Goal: Check status: Check status

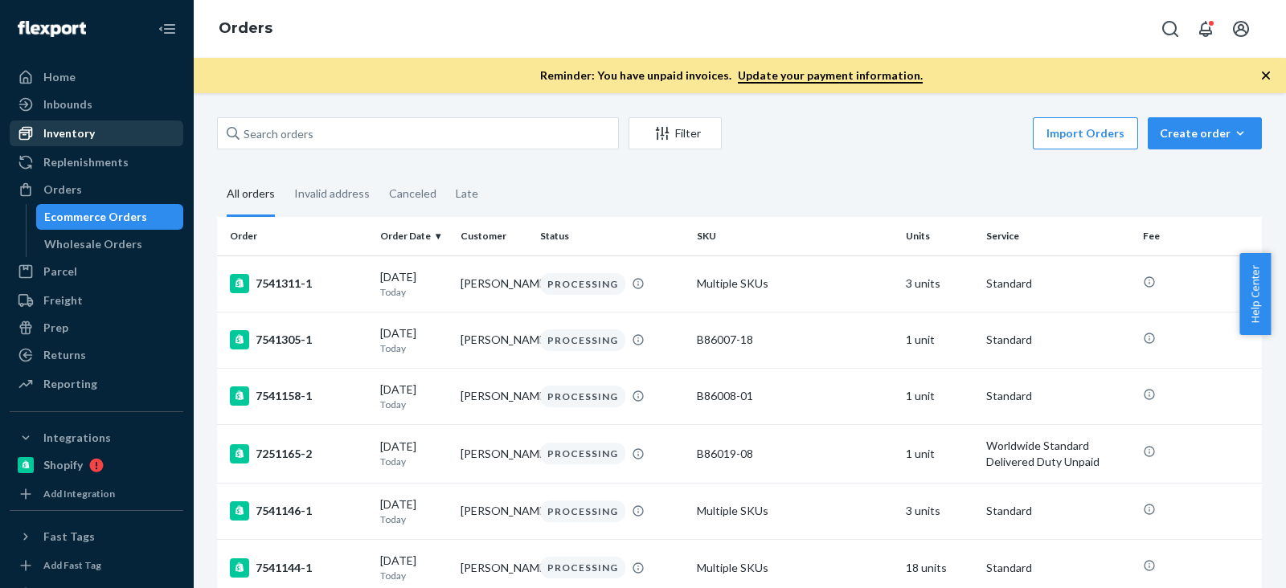
click at [36, 135] on div at bounding box center [31, 133] width 26 height 16
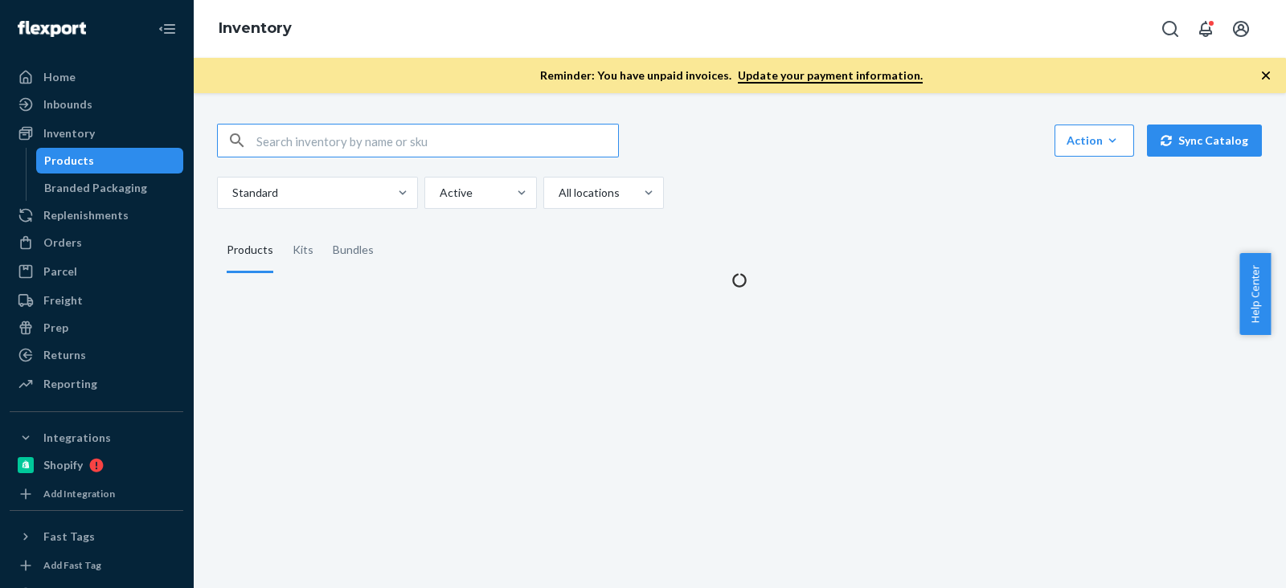
click at [319, 138] on input "text" at bounding box center [437, 141] width 362 height 32
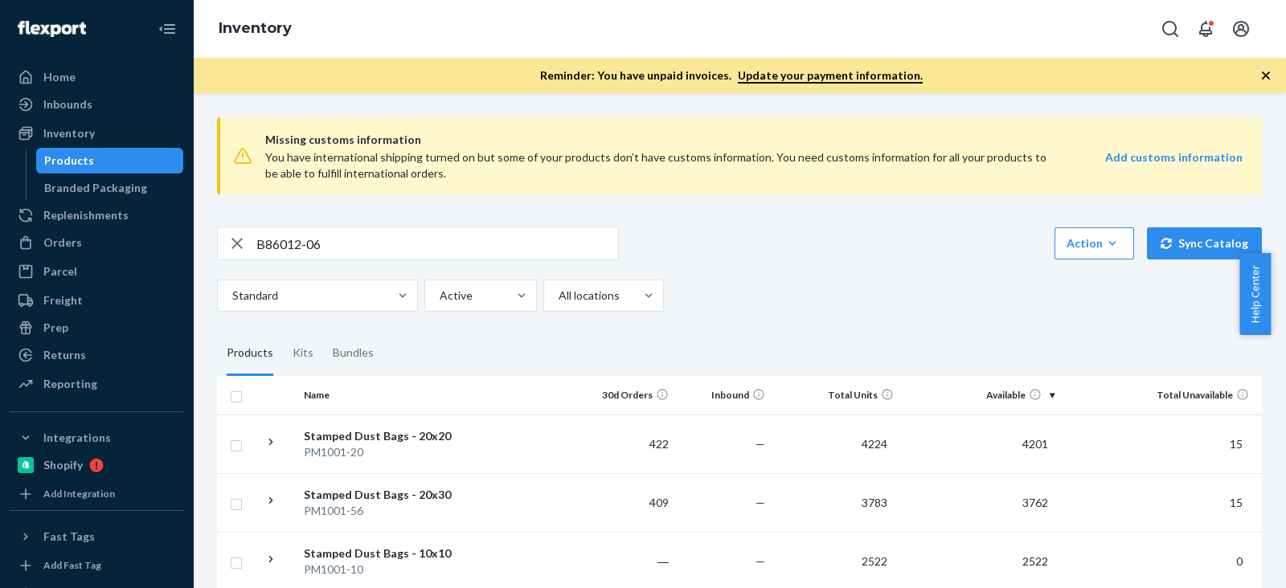
click at [419, 235] on input "B86012-06" at bounding box center [437, 244] width 362 height 32
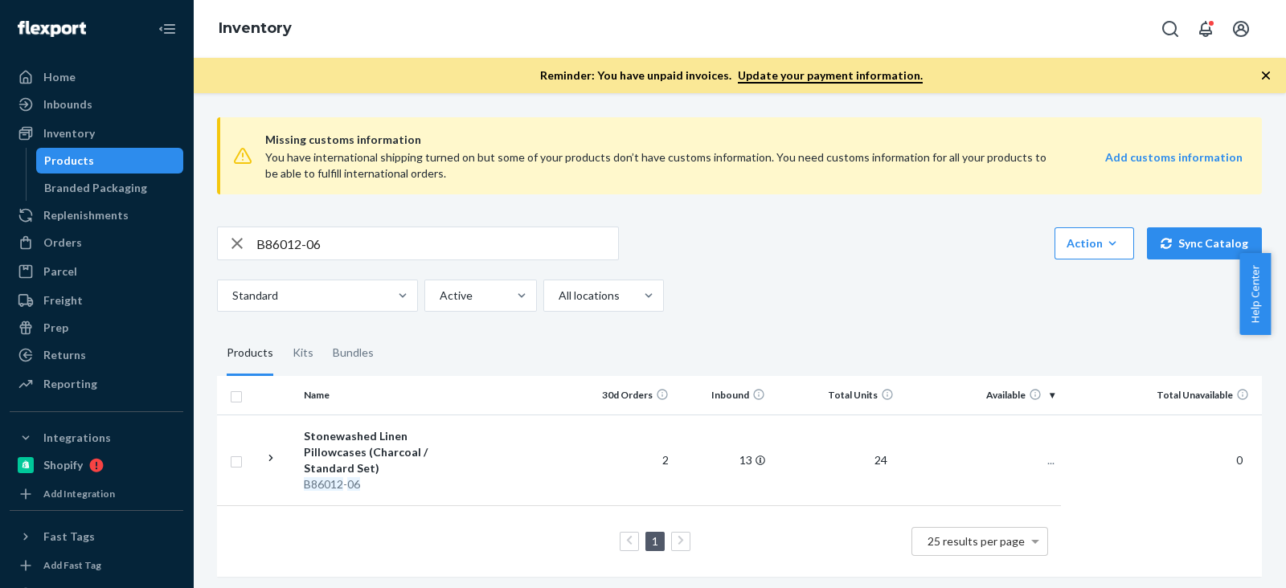
click at [786, 256] on div "B86012-06 Action Create product Create kit or bundle Bulk create products Bulk …" at bounding box center [739, 244] width 1045 height 34
click at [892, 223] on div "Missing customs information You have international shipping turned on but some …" at bounding box center [739, 349] width 1069 height 489
click at [312, 250] on input "B86012-06" at bounding box center [437, 244] width 362 height 32
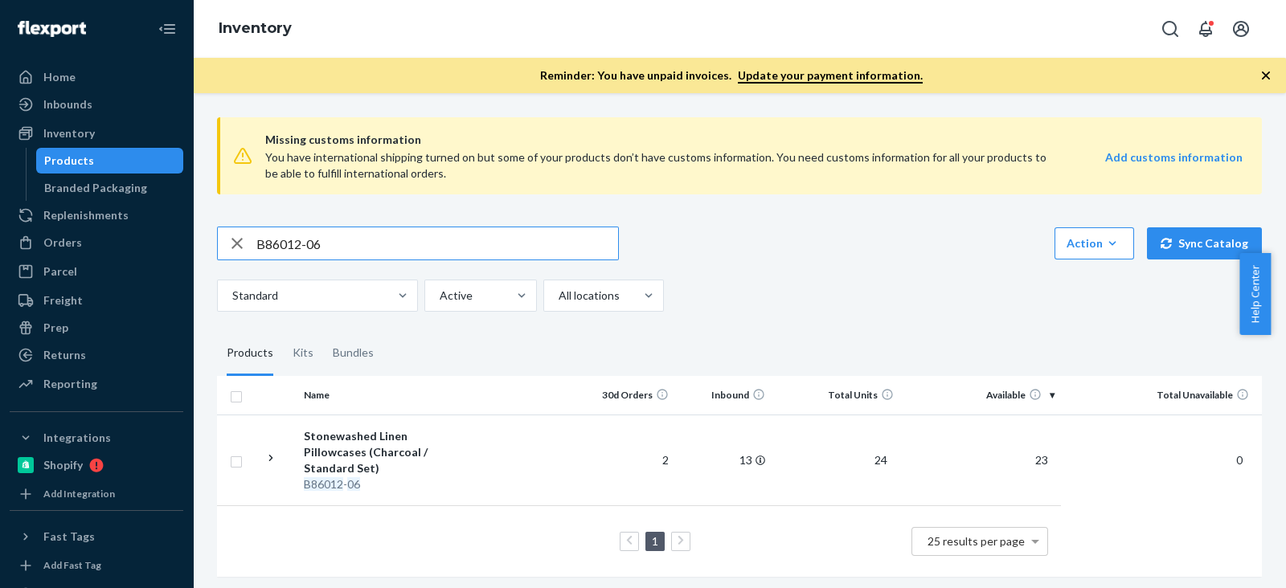
paste input "4"
type input "B86014-06"
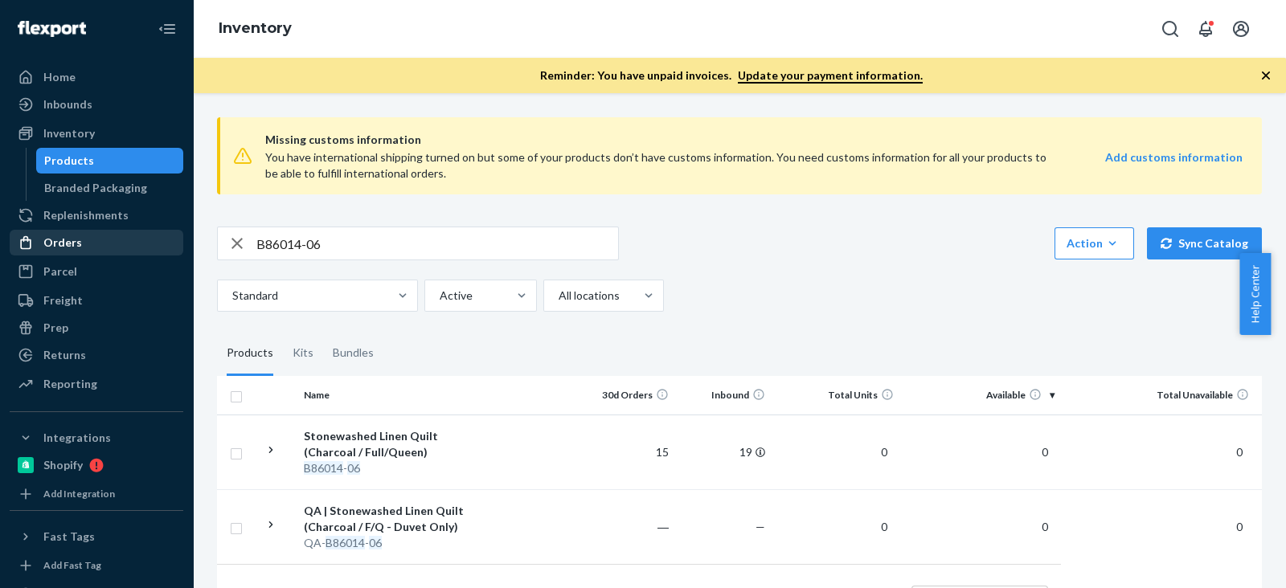
click at [96, 236] on div "Orders" at bounding box center [96, 243] width 170 height 23
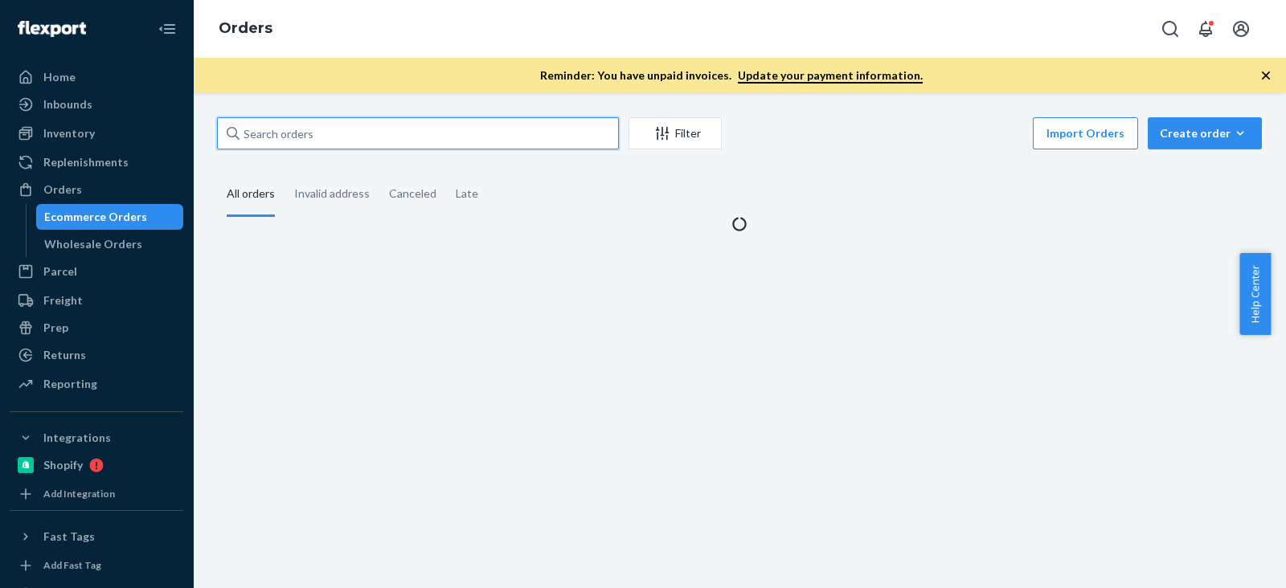
click at [369, 137] on input "text" at bounding box center [418, 133] width 402 height 32
paste input "[PERSON_NAME]"
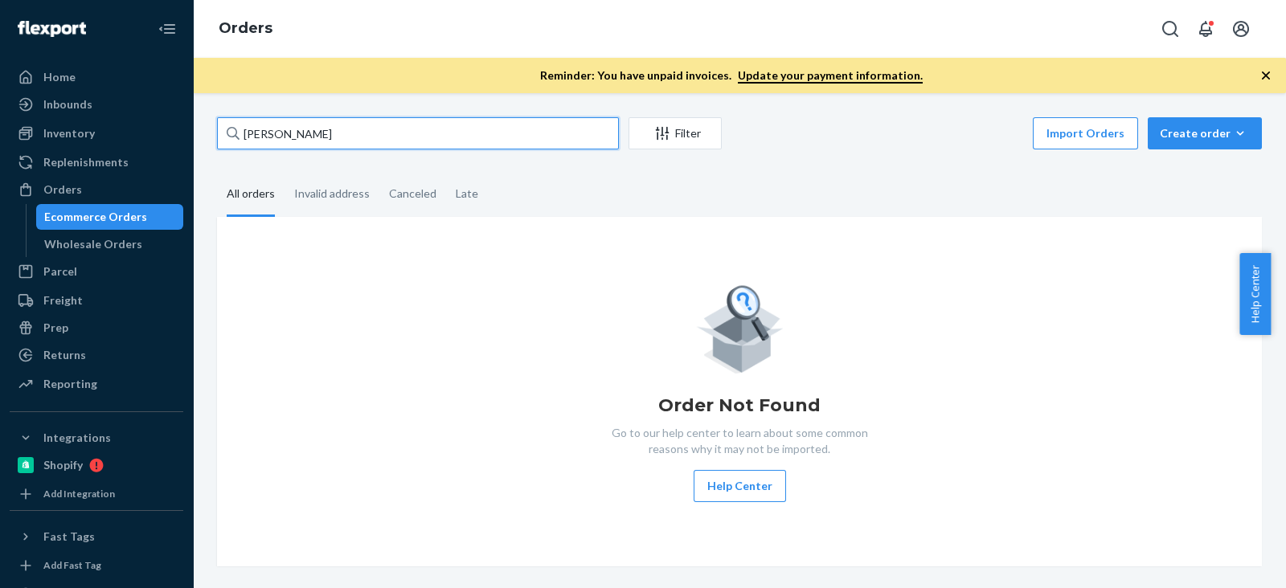
type input "[PERSON_NAME]"
click at [355, 128] on input "[PERSON_NAME]" at bounding box center [418, 133] width 402 height 32
drag, startPoint x: 371, startPoint y: 125, endPoint x: 242, endPoint y: 180, distance: 140.1
click at [372, 125] on input "[PERSON_NAME]" at bounding box center [418, 133] width 402 height 32
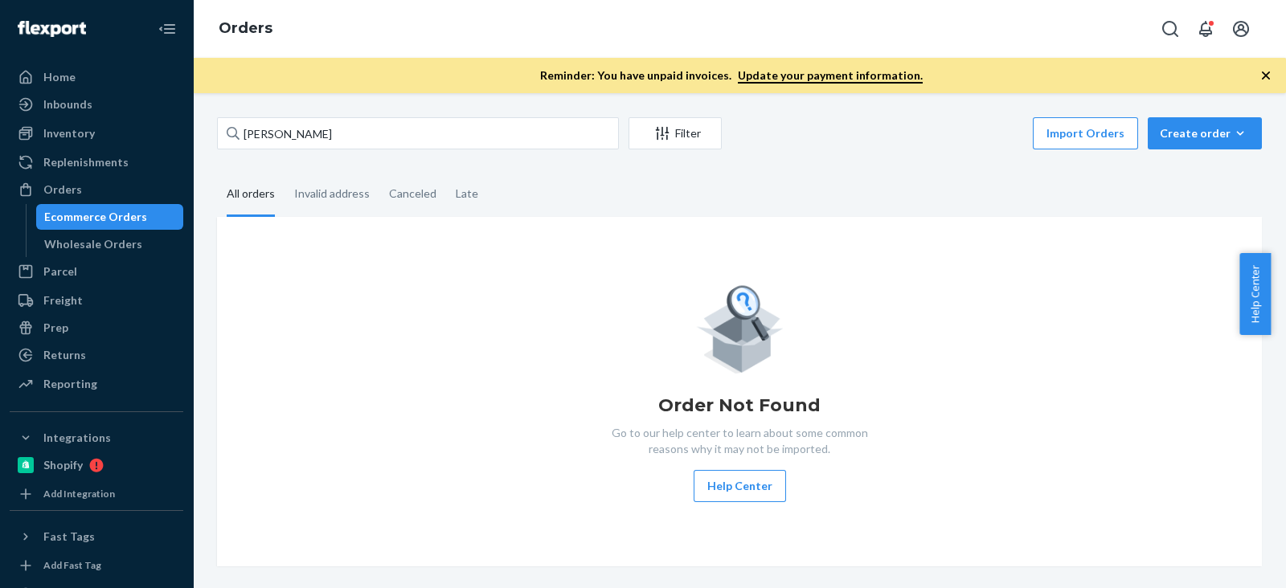
click at [85, 146] on div "Inventory Products Branded Packaging" at bounding box center [97, 134] width 174 height 27
click at [85, 114] on div "Inbounds" at bounding box center [96, 104] width 170 height 23
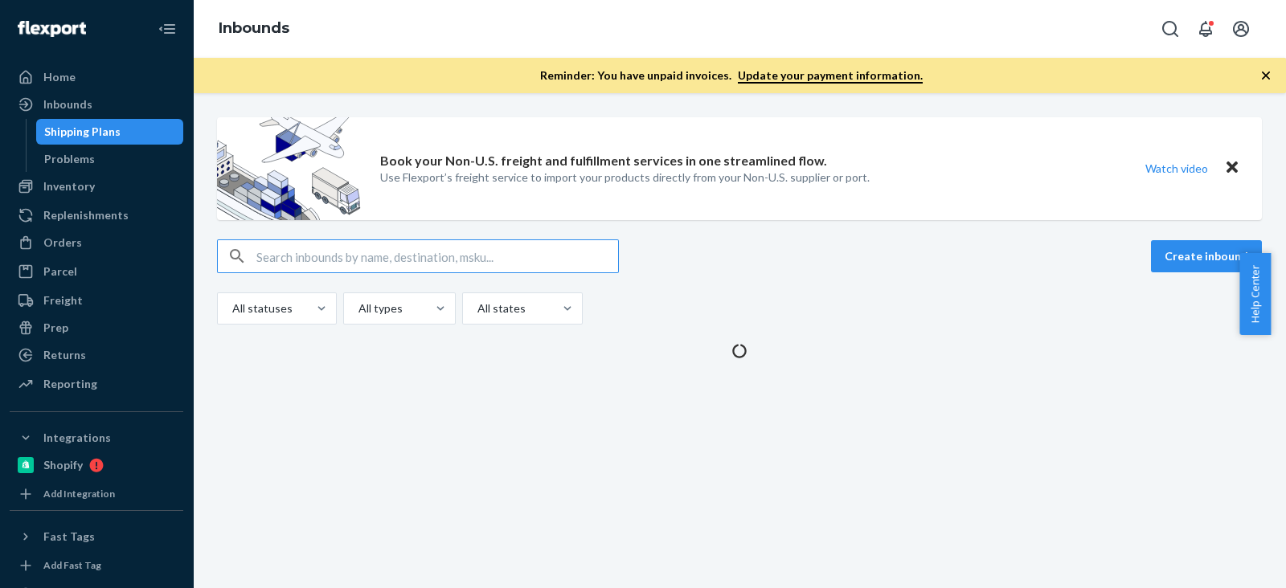
click at [290, 246] on input "text" at bounding box center [437, 256] width 362 height 32
type input "P120010-05"
click at [460, 277] on div "Create inbound All statuses All types All states" at bounding box center [739, 282] width 1045 height 85
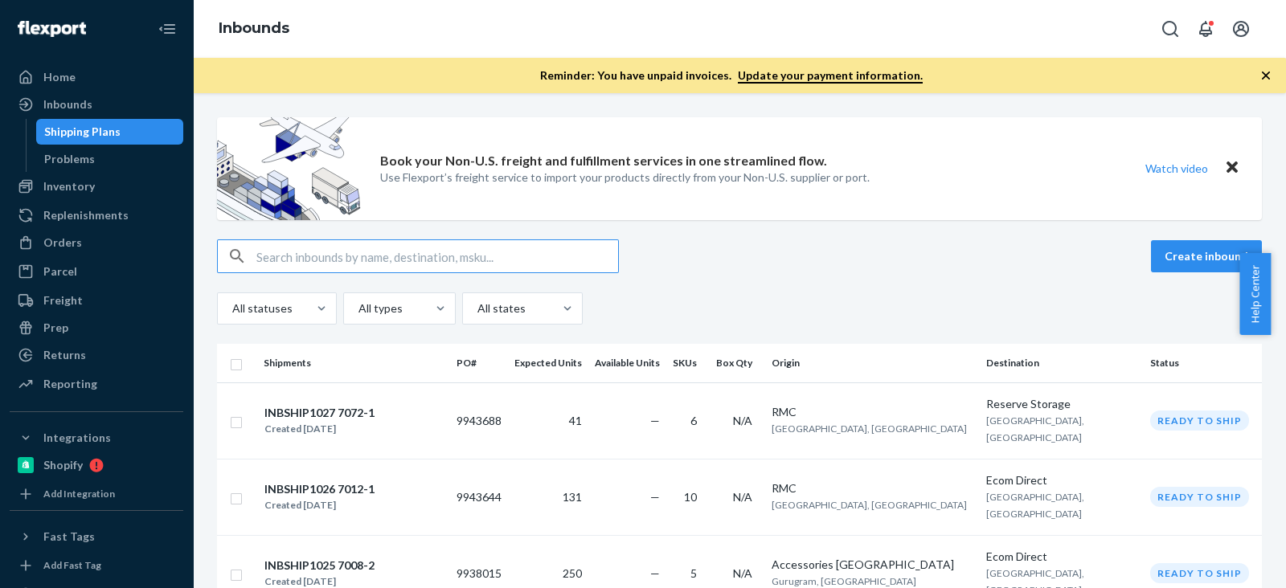
click at [454, 259] on input "text" at bounding box center [437, 256] width 362 height 32
paste input "P120010-05"
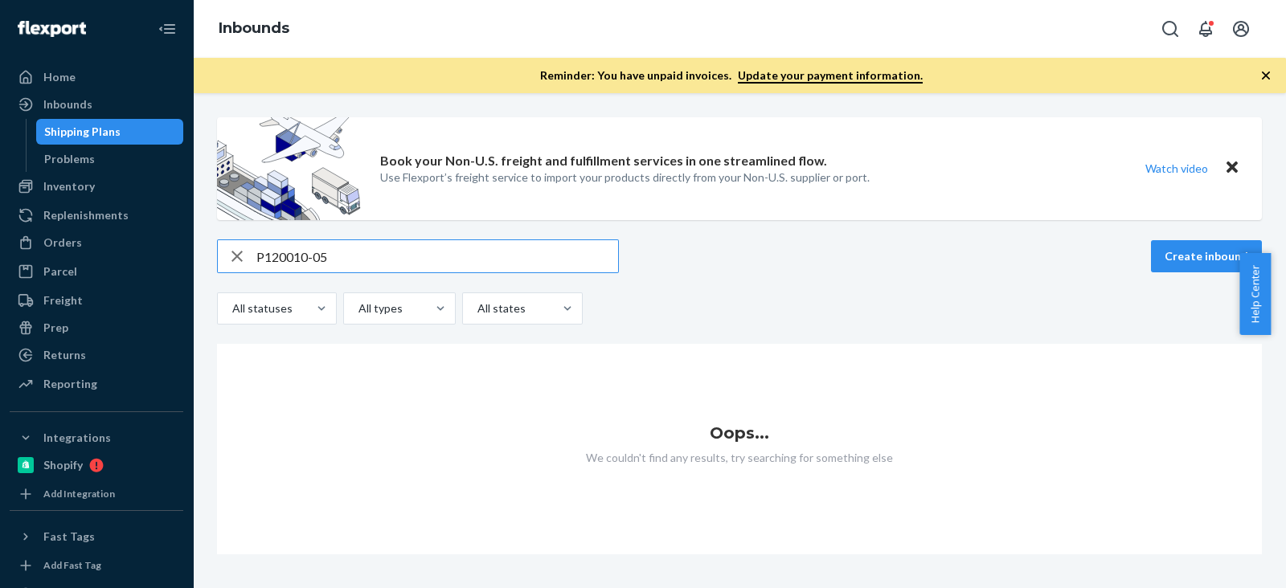
click at [256, 259] on input "P120010-05" at bounding box center [437, 256] width 362 height 32
click at [450, 267] on input "P120010-05" at bounding box center [437, 256] width 362 height 32
click at [813, 293] on div "All statuses All types All states" at bounding box center [739, 309] width 1045 height 32
click at [599, 256] on input "P120010-05" at bounding box center [437, 256] width 362 height 32
click at [711, 250] on div "P120010-05 Create inbound" at bounding box center [739, 257] width 1045 height 34
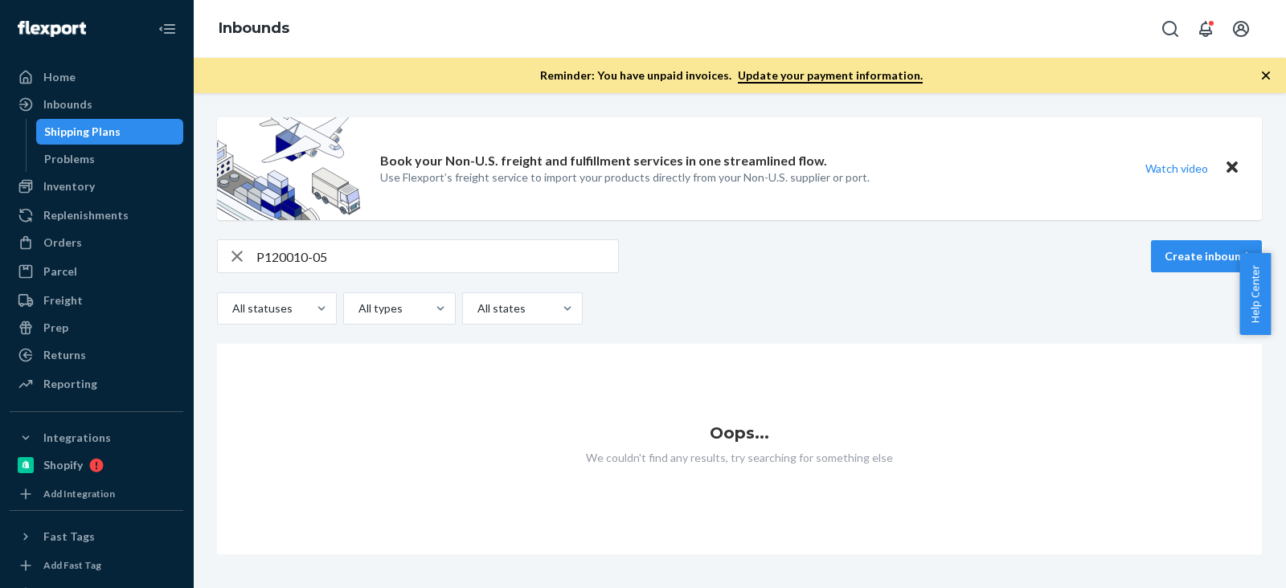
click at [711, 251] on div "P120010-05 Create inbound" at bounding box center [739, 257] width 1045 height 34
click at [711, 252] on div "P120010-05 Create inbound" at bounding box center [739, 257] width 1045 height 34
click at [579, 260] on input "P120010-05" at bounding box center [437, 256] width 362 height 32
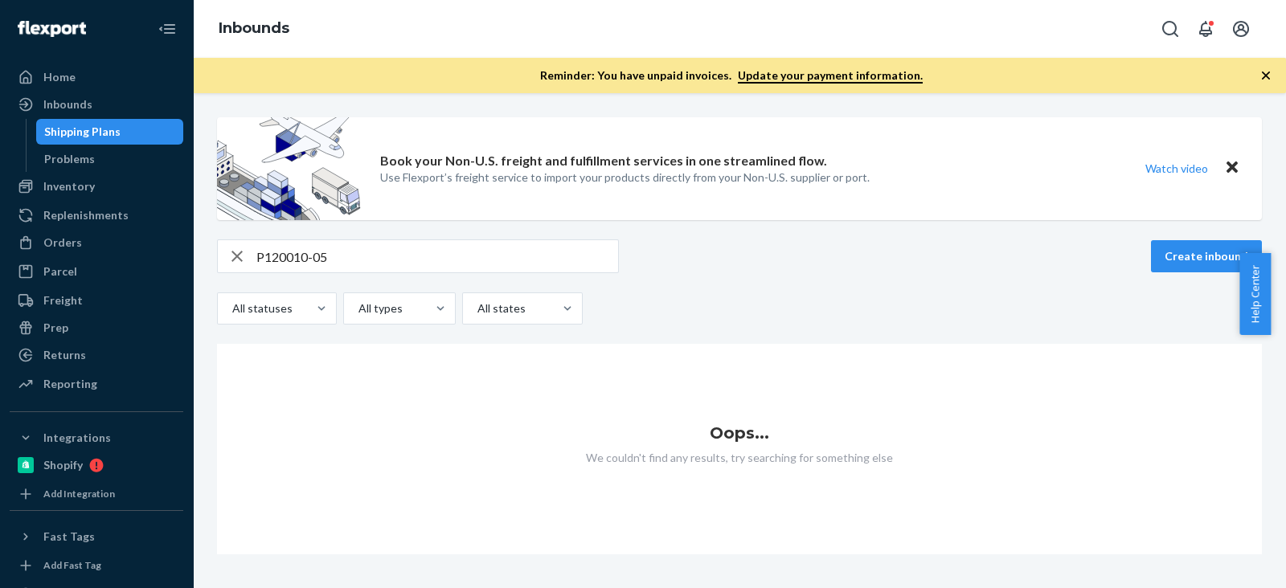
click at [715, 301] on div "All statuses All types All states" at bounding box center [739, 309] width 1045 height 32
click at [713, 301] on div "All statuses All types All states" at bounding box center [739, 309] width 1045 height 32
click at [714, 301] on div "All statuses All types All states" at bounding box center [739, 309] width 1045 height 32
click at [713, 302] on div "All statuses All types All states" at bounding box center [739, 309] width 1045 height 32
click at [426, 246] on input "P120010-05" at bounding box center [437, 256] width 362 height 32
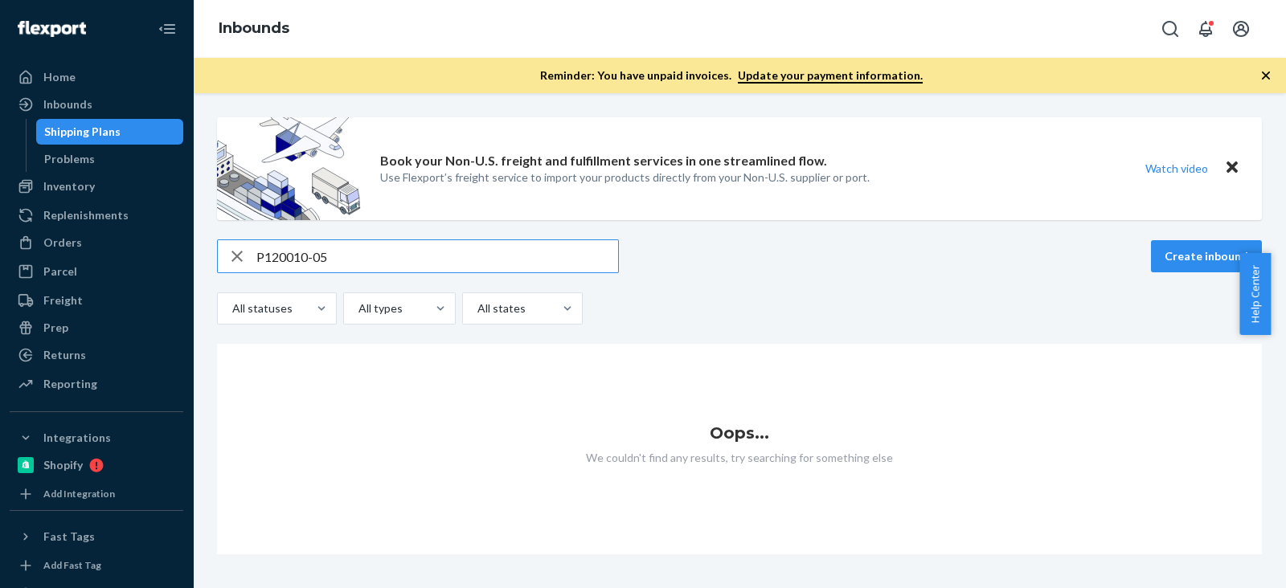
click at [322, 252] on input "P120010-05" at bounding box center [437, 256] width 362 height 32
click at [1152, 399] on div "Oops... We couldn't find any results, try searching for something else" at bounding box center [739, 449] width 1045 height 211
drag, startPoint x: 356, startPoint y: 247, endPoint x: 362, endPoint y: 273, distance: 27.1
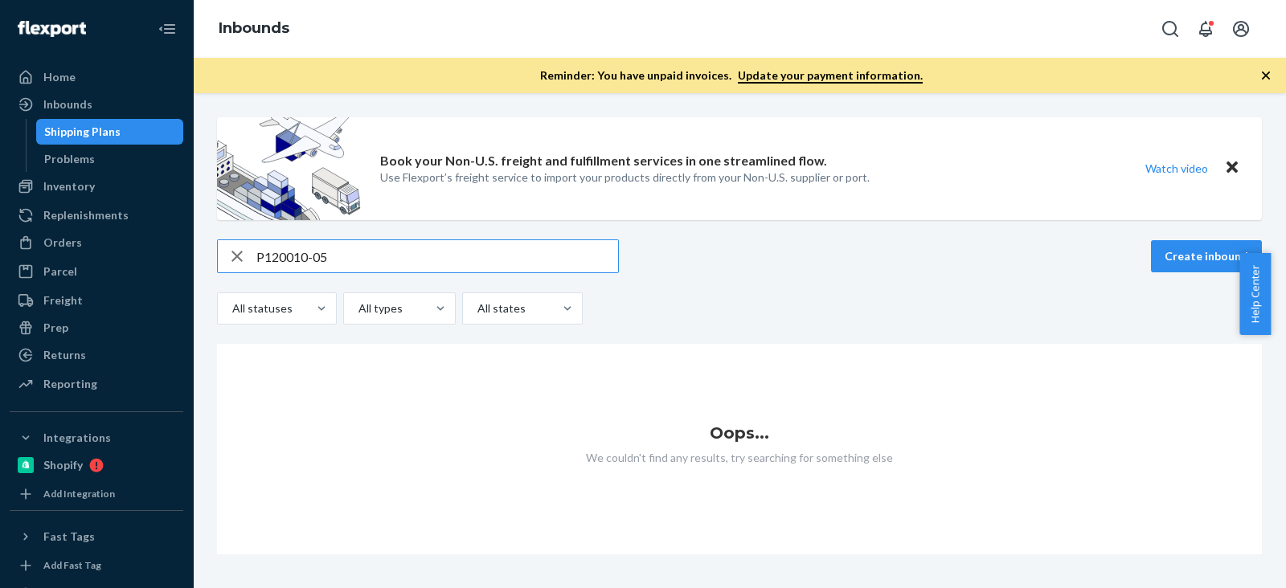
click at [356, 248] on input "P120010-05" at bounding box center [437, 256] width 362 height 32
drag, startPoint x: 355, startPoint y: 268, endPoint x: 181, endPoint y: 274, distance: 174.6
click at [181, 274] on div "Home Inbounds Shipping Plans Problems Inventory Products Branded Packaging Repl…" at bounding box center [643, 294] width 1286 height 588
paste input "B86003-16"
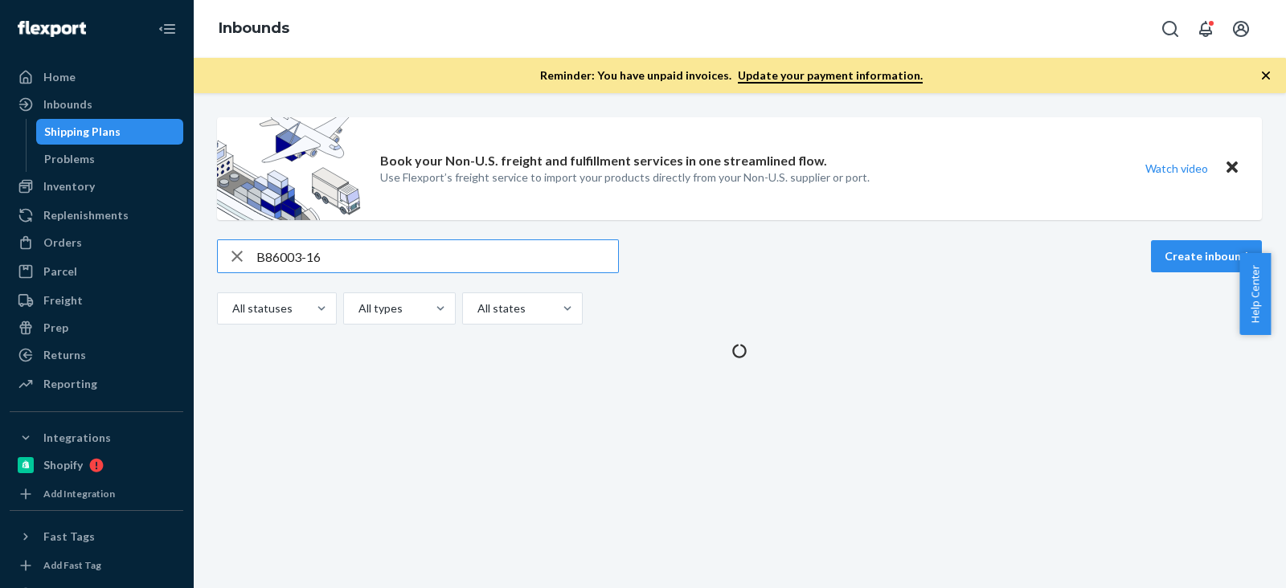
click at [752, 281] on div "B86003-16 Create inbound All statuses All types All states" at bounding box center [739, 282] width 1045 height 85
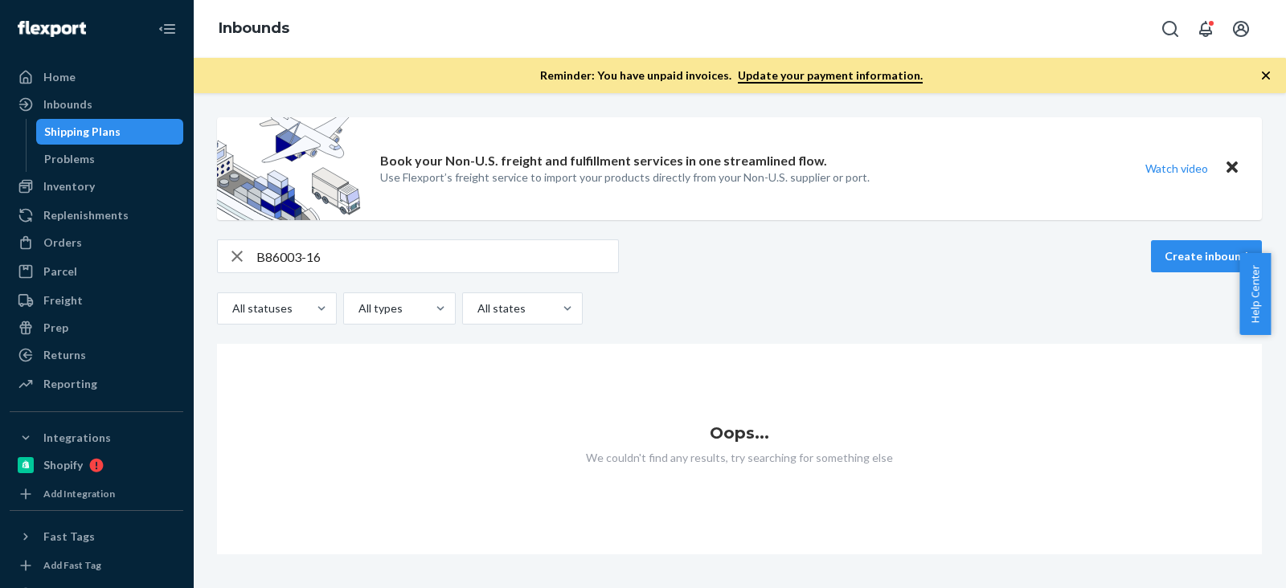
click at [337, 268] on input "B86003-16" at bounding box center [437, 256] width 362 height 32
paste input "11-30-Q3"
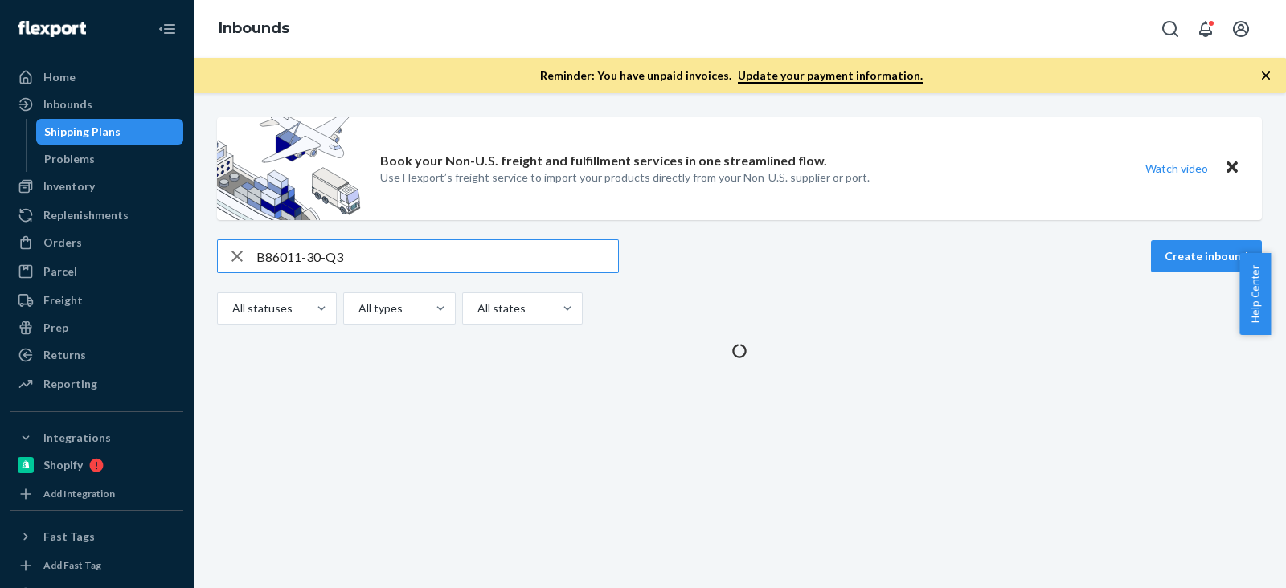
click at [362, 262] on input "B86011-30-Q3" at bounding box center [437, 256] width 362 height 32
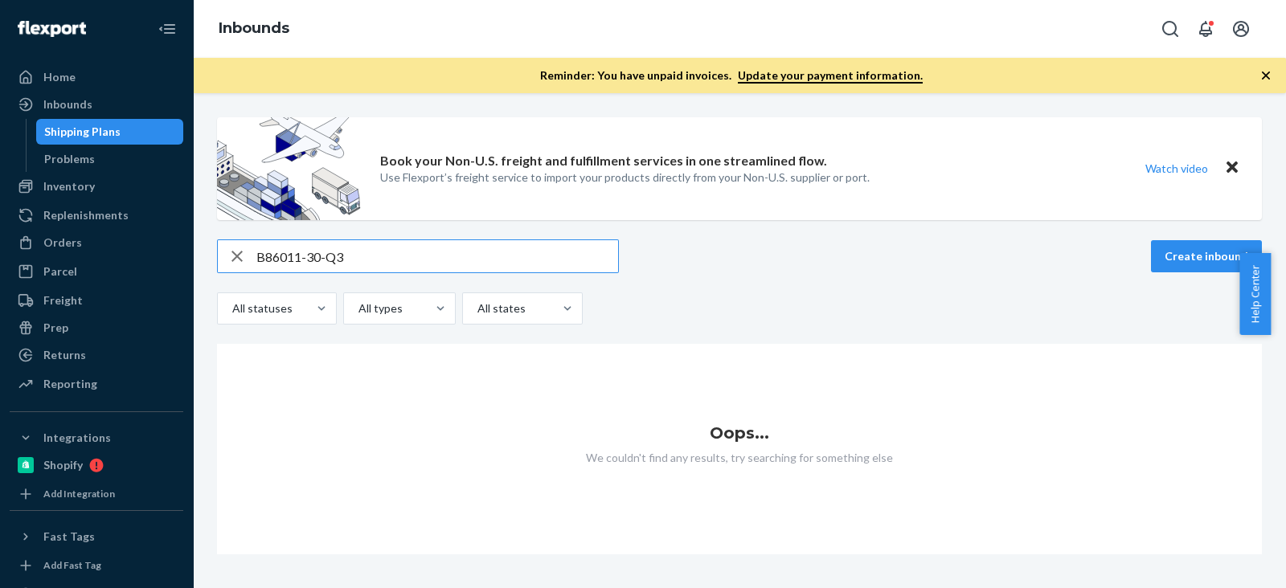
click at [362, 262] on input "B86011-30-Q3" at bounding box center [437, 256] width 362 height 32
click at [278, 249] on input "B86011-30" at bounding box center [437, 256] width 362 height 32
click at [279, 252] on input "B86011-30" at bounding box center [437, 256] width 362 height 32
paste input "R93006-03"
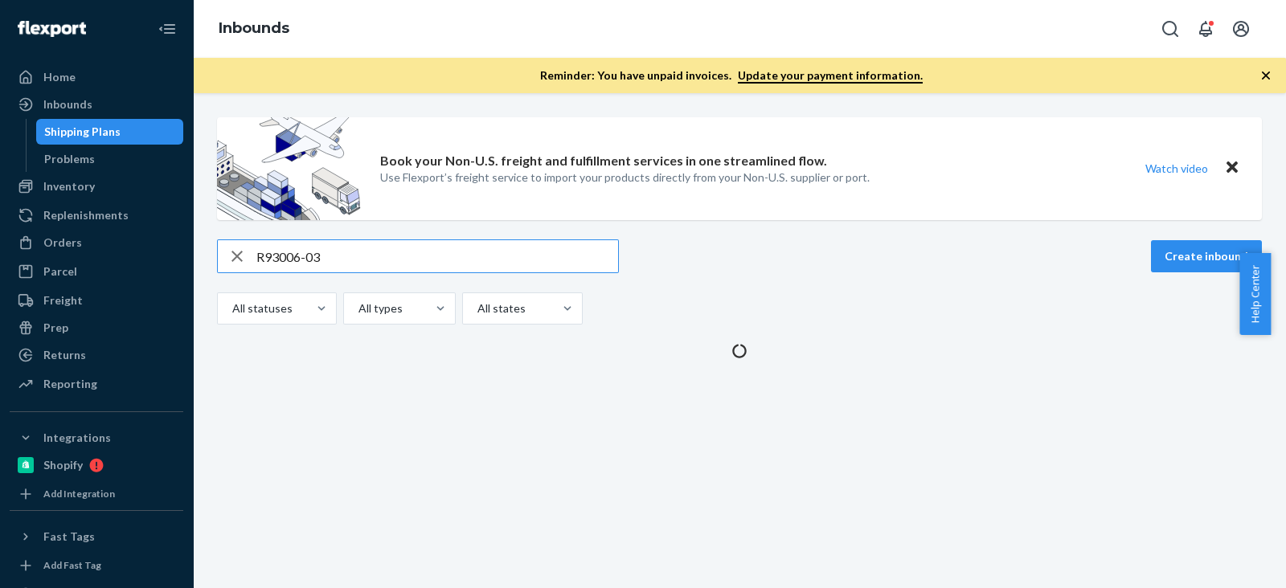
type input "R93006-03"
click at [776, 317] on div "All statuses All types All states" at bounding box center [739, 309] width 1045 height 32
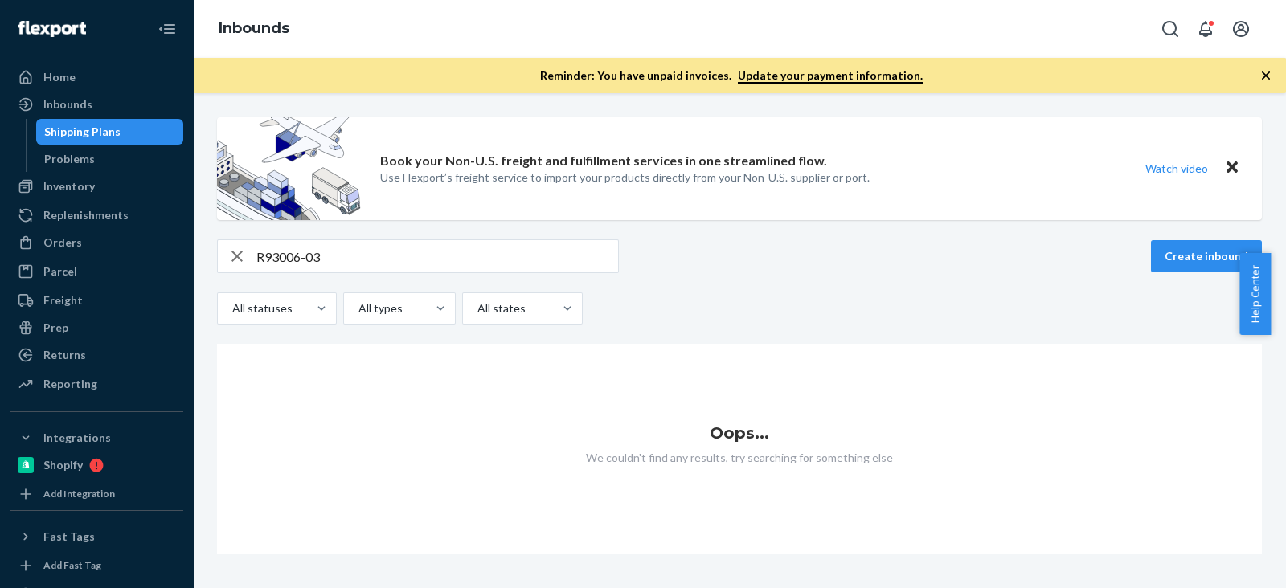
click at [355, 263] on input "R93006-03" at bounding box center [437, 256] width 362 height 32
drag, startPoint x: 362, startPoint y: 257, endPoint x: 237, endPoint y: 283, distance: 127.2
click at [197, 272] on div "Book your Non-U.S. freight and fulfillment services in one streamlined flow. Us…" at bounding box center [739, 340] width 1093 height 495
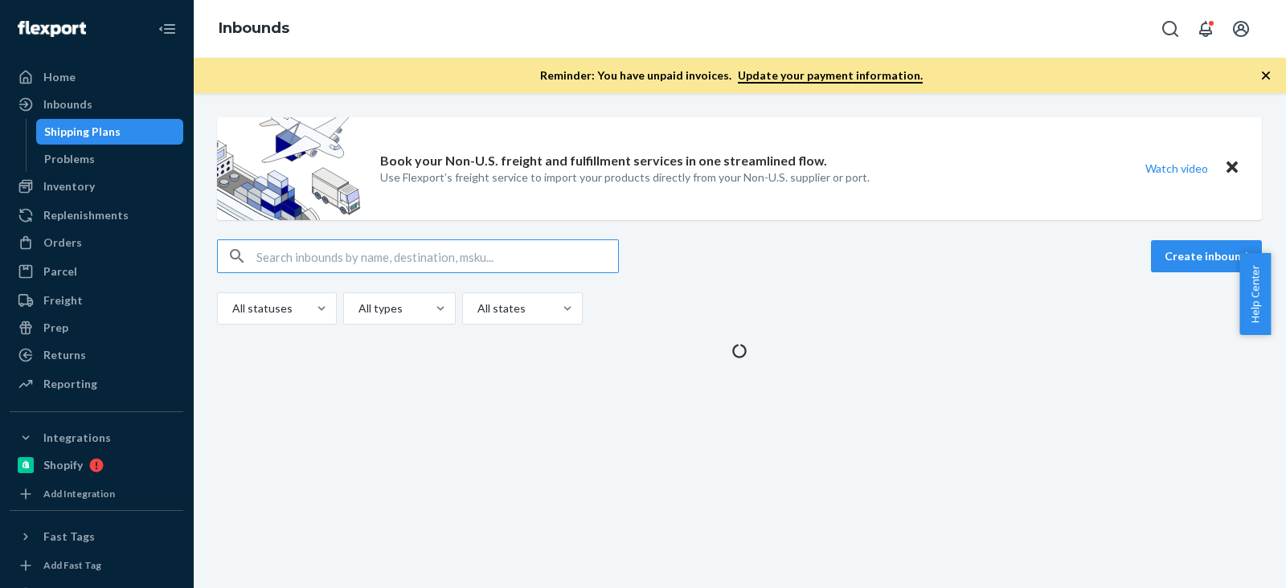
paste input "SKU R93006-03"
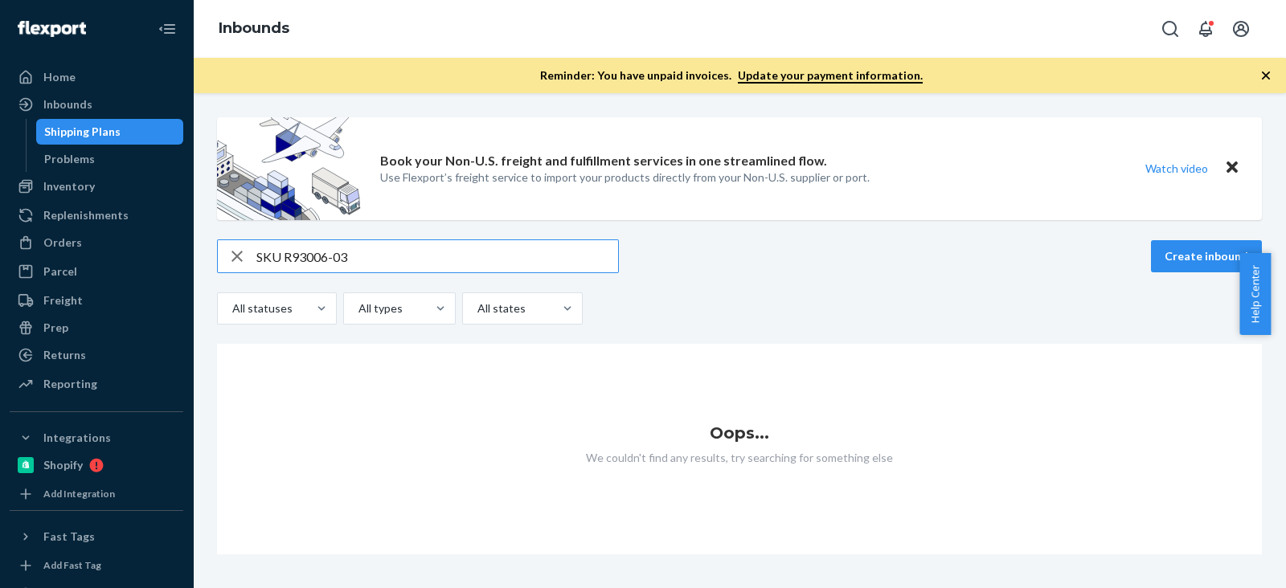
drag, startPoint x: 286, startPoint y: 254, endPoint x: 214, endPoint y: 263, distance: 72.9
click at [214, 263] on div "Book your Non-U.S. freight and fulfillment services in one streamlined flow. Us…" at bounding box center [739, 335] width 1069 height 437
type input "R93006-03"
click at [1080, 260] on div "R93006-03 Create inbound" at bounding box center [739, 257] width 1045 height 34
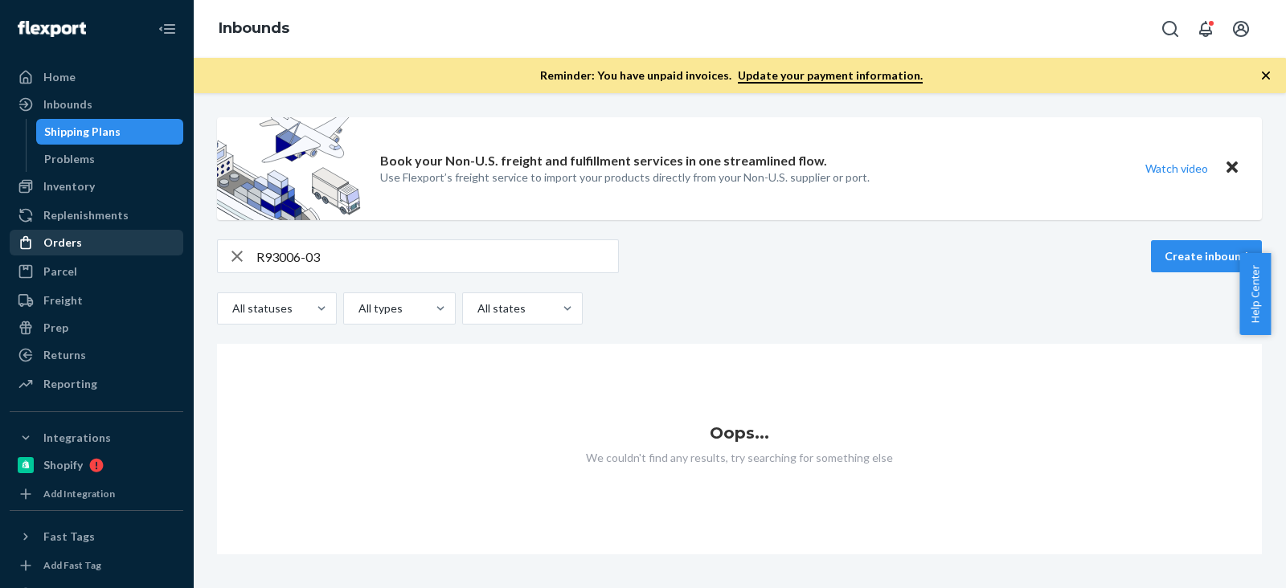
click at [96, 241] on div "Orders" at bounding box center [96, 243] width 170 height 23
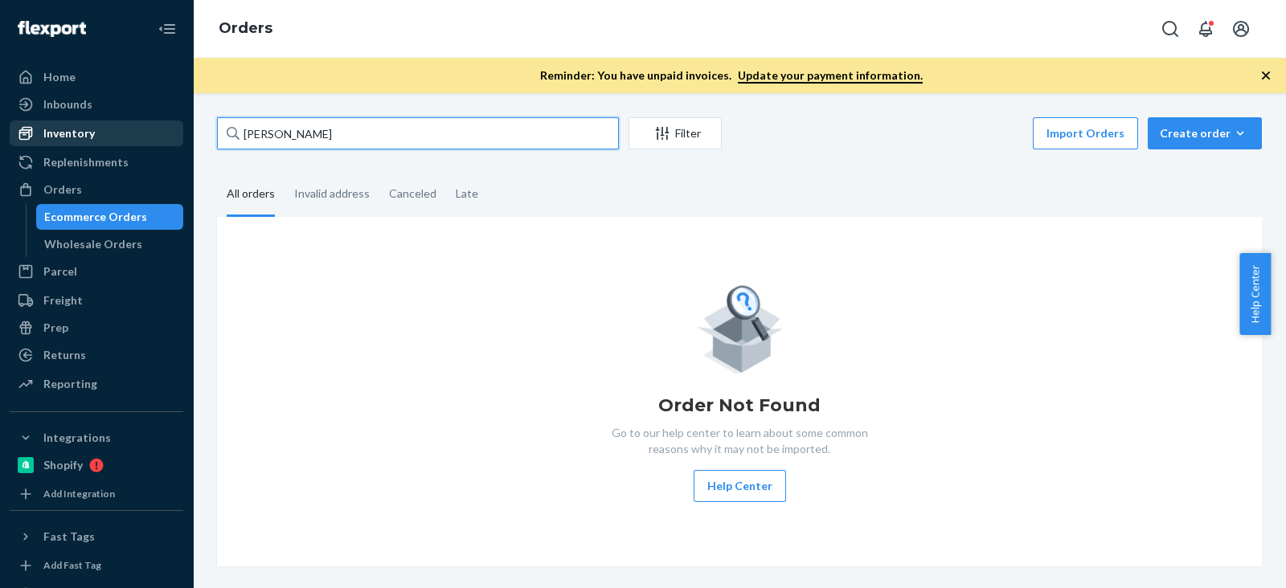
drag, startPoint x: 348, startPoint y: 134, endPoint x: 127, endPoint y: 130, distance: 221.1
click at [125, 129] on div "Home Inbounds Shipping Plans Problems Inventory Products Branded Packaging Repl…" at bounding box center [643, 294] width 1286 height 588
paste input "[PERSON_NAME]"
type input "[PERSON_NAME]"
click at [381, 141] on input "[PERSON_NAME]" at bounding box center [418, 133] width 402 height 32
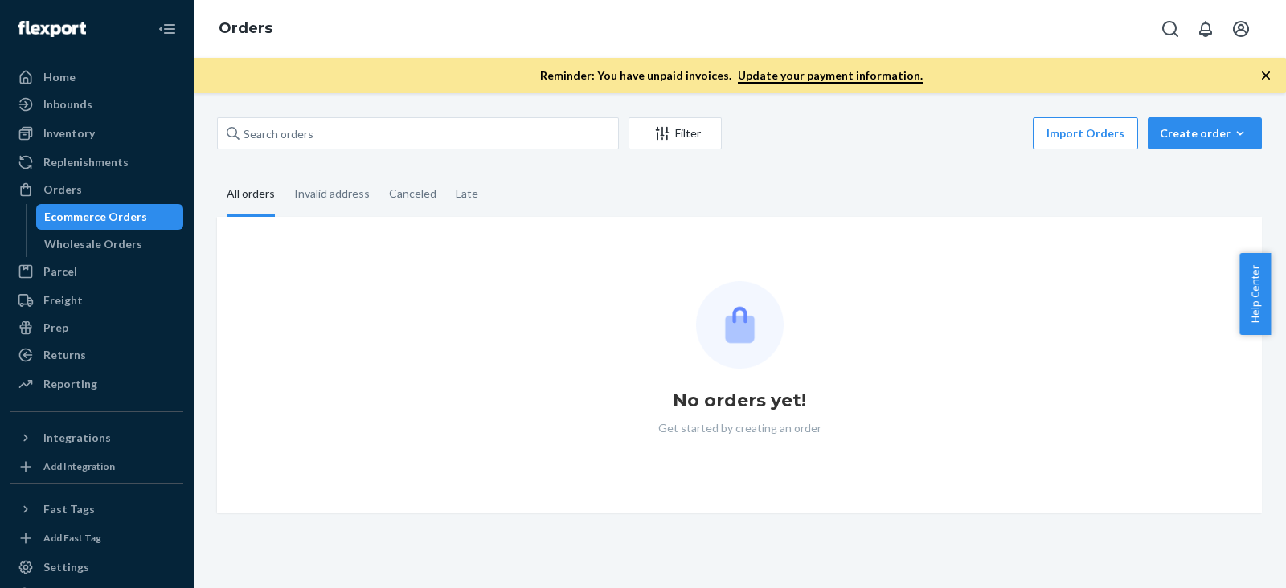
click at [362, 114] on div "Filter Import Orders Create order Ecommerce order Removal order All orders Inva…" at bounding box center [739, 340] width 1093 height 495
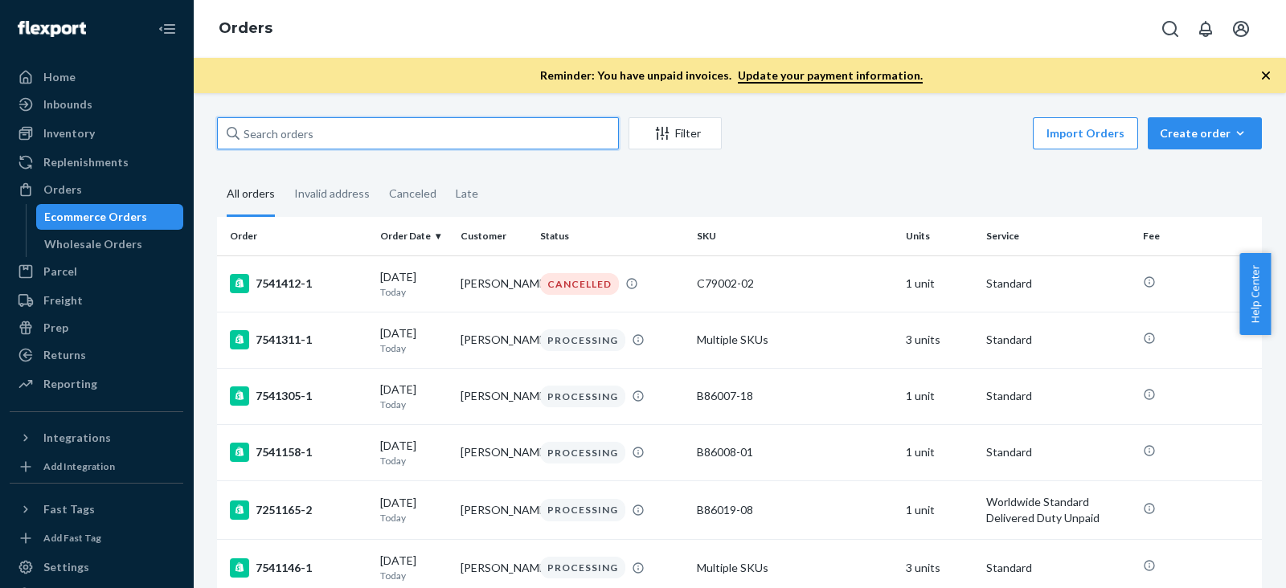
click at [362, 121] on input "text" at bounding box center [418, 133] width 402 height 32
paste input "[PERSON_NAME]"
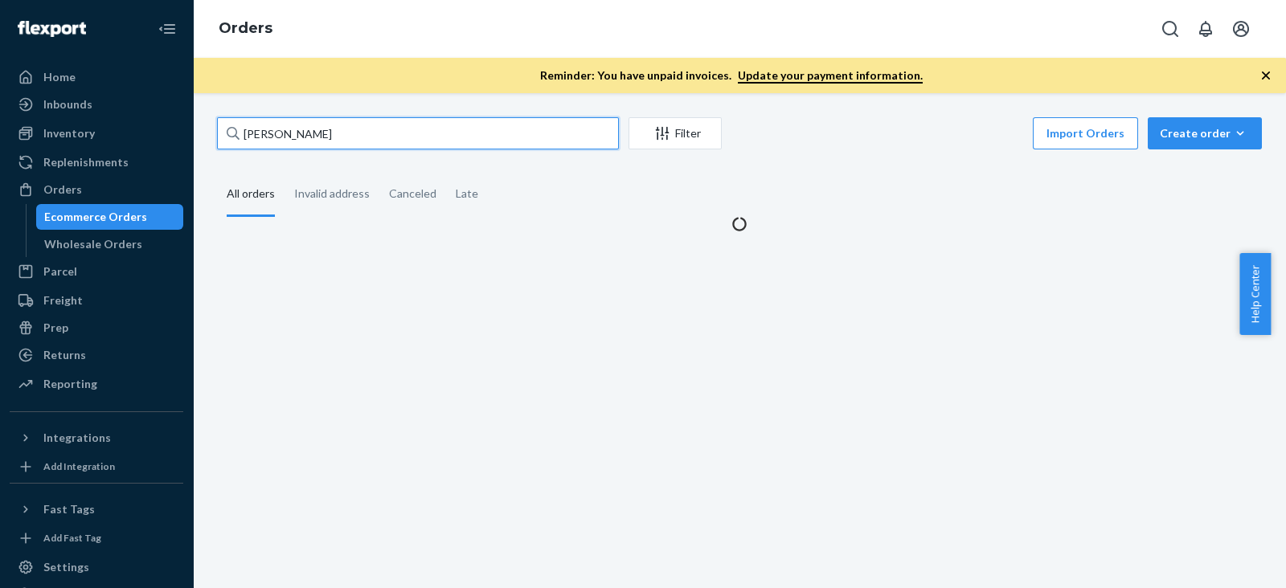
type input "[PERSON_NAME]"
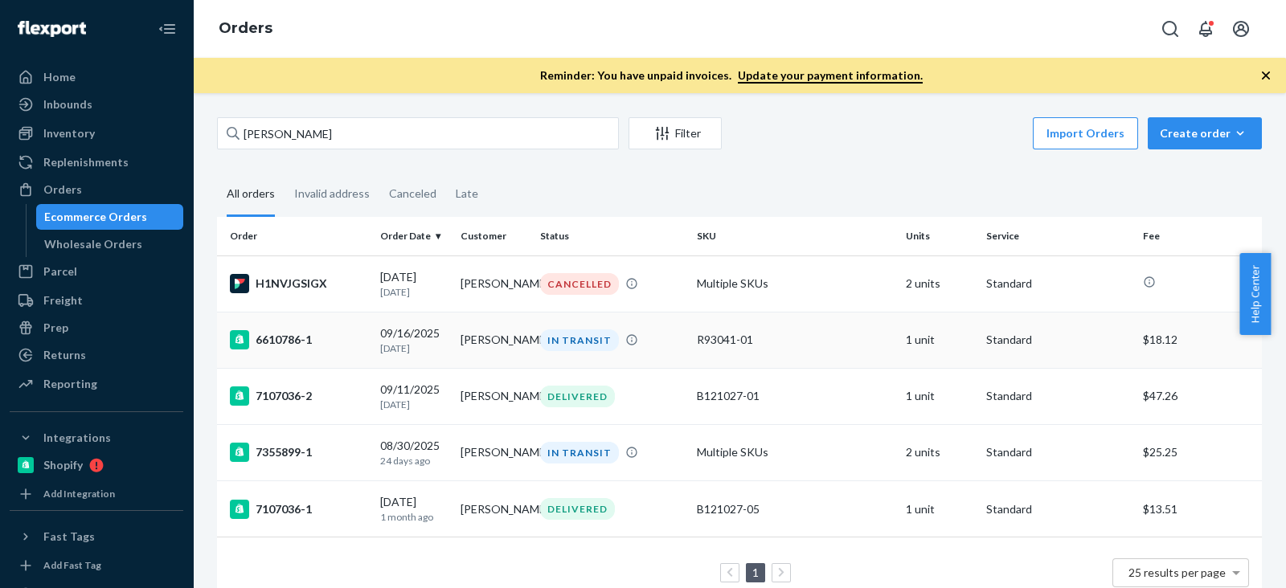
click at [305, 343] on div "6610786-1" at bounding box center [298, 339] width 137 height 19
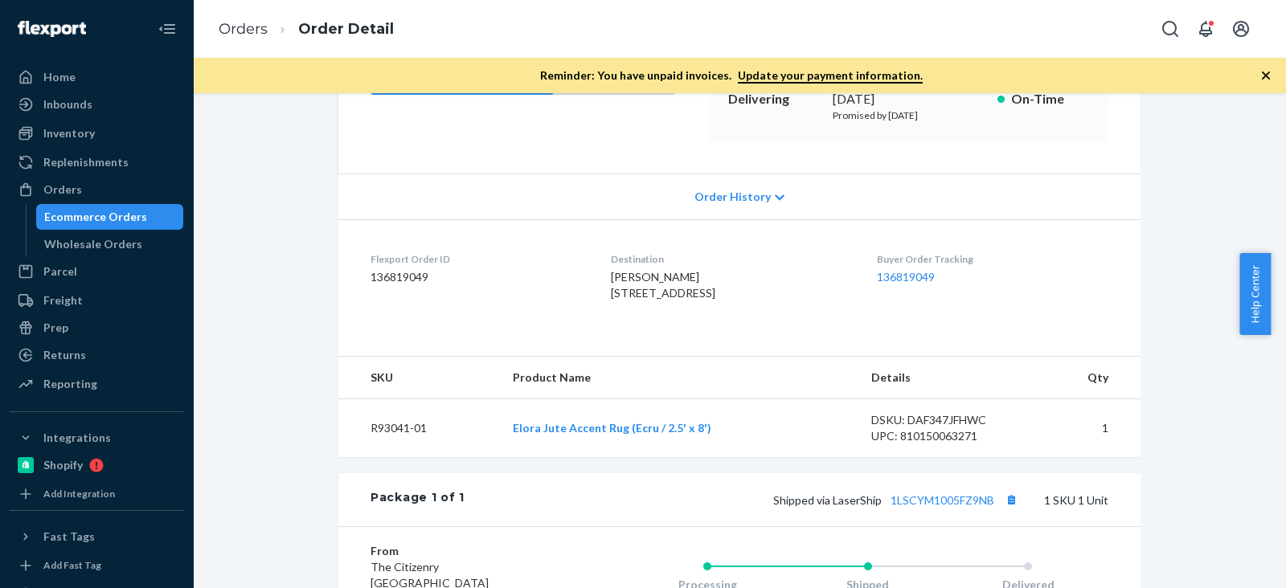
scroll to position [466, 0]
